Goal: Task Accomplishment & Management: Complete application form

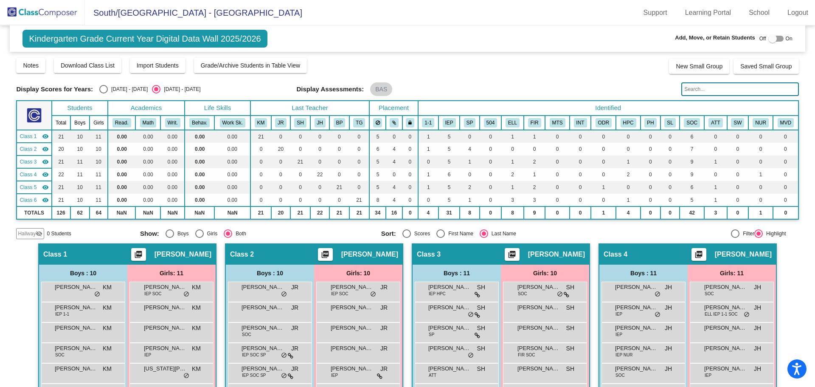
click at [25, 233] on span "Hallway" at bounding box center [27, 234] width 18 height 8
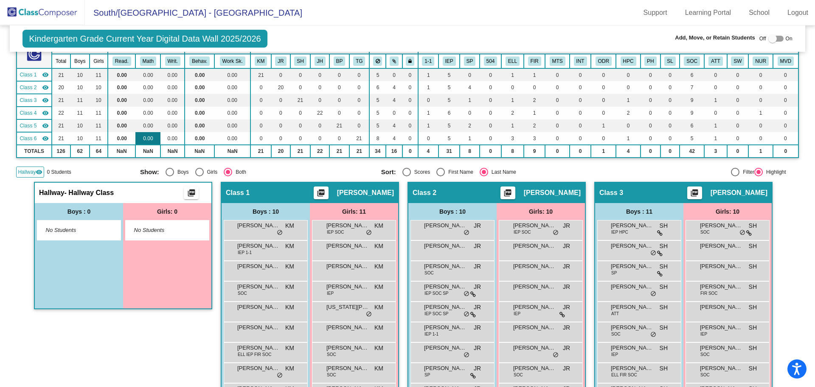
scroll to position [42, 0]
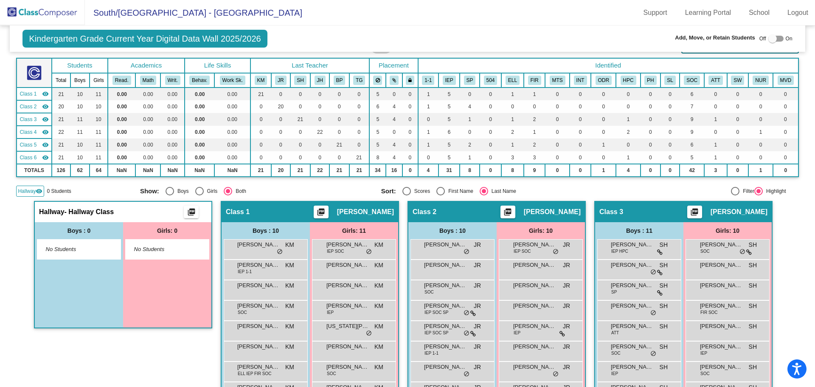
click at [97, 210] on span "- Hallway Class" at bounding box center [90, 212] width 50 height 8
click at [768, 38] on div at bounding box center [772, 38] width 8 height 8
checkbox input "true"
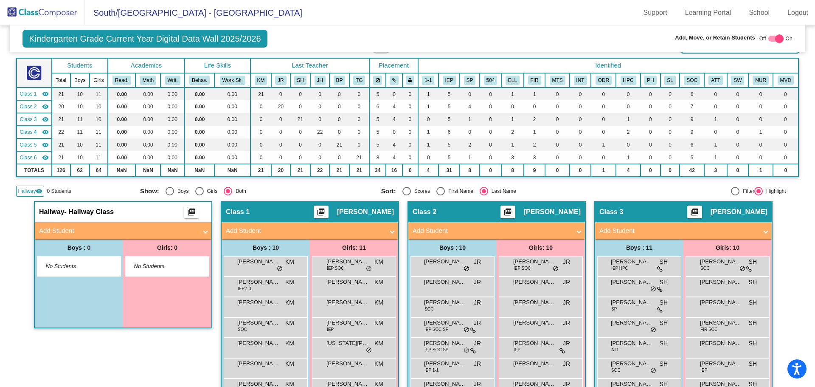
click at [126, 227] on mat-panel-title "Add Student" at bounding box center [118, 231] width 158 height 10
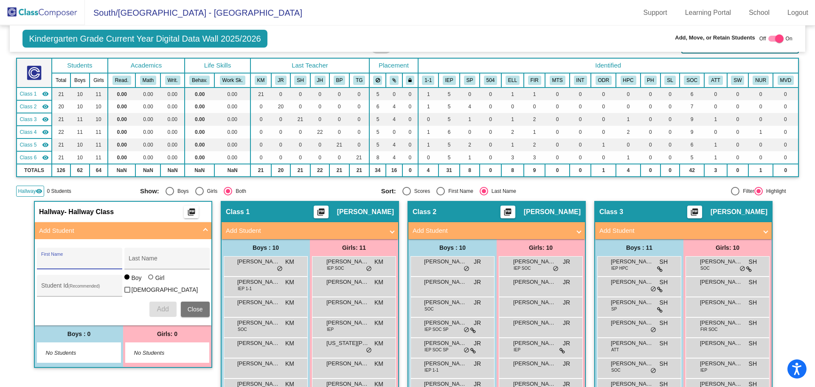
click at [84, 259] on input "First Name" at bounding box center [79, 261] width 76 height 7
type input "[PERSON_NAME]"
click at [149, 279] on div at bounding box center [150, 276] width 5 height 5
click at [151, 281] on input "Girl" at bounding box center [151, 281] width 0 height 0
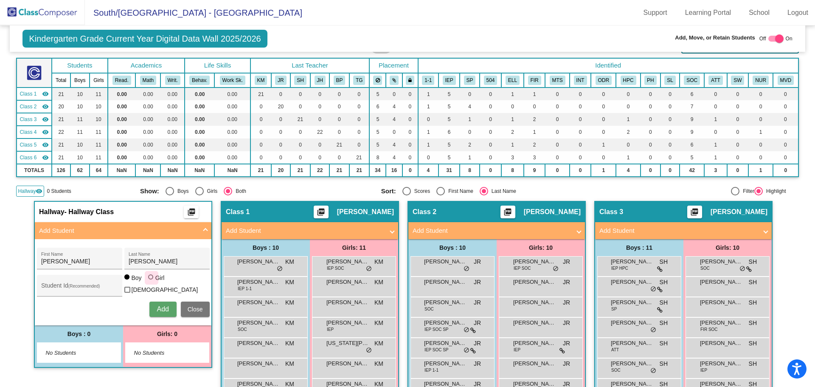
radio input "true"
click at [42, 281] on div "Student Id (Recommended)" at bounding box center [79, 287] width 76 height 17
type input "18089"
click at [163, 307] on span "Add" at bounding box center [163, 308] width 12 height 7
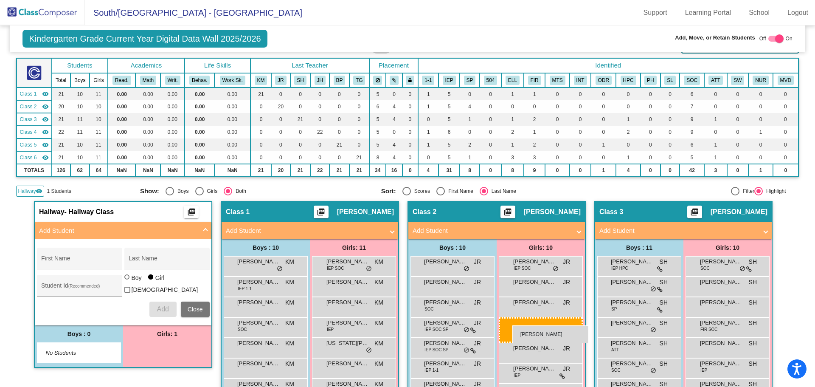
drag, startPoint x: 163, startPoint y: 354, endPoint x: 512, endPoint y: 325, distance: 350.4
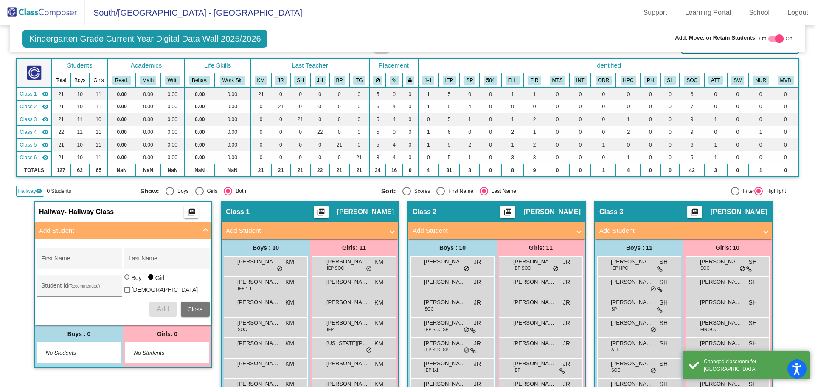
click at [614, 190] on div "Hallway visibility 0 Students Show: Boys Girls Both Sort: Scores First Name Las…" at bounding box center [407, 190] width 782 height 11
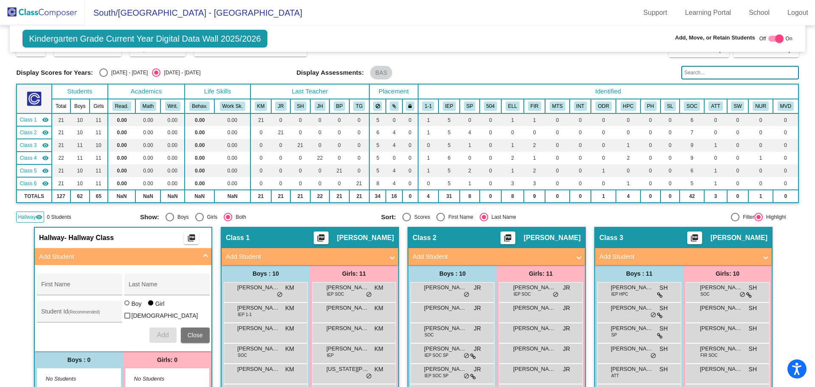
scroll to position [0, 0]
